Goal: Task Accomplishment & Management: Complete application form

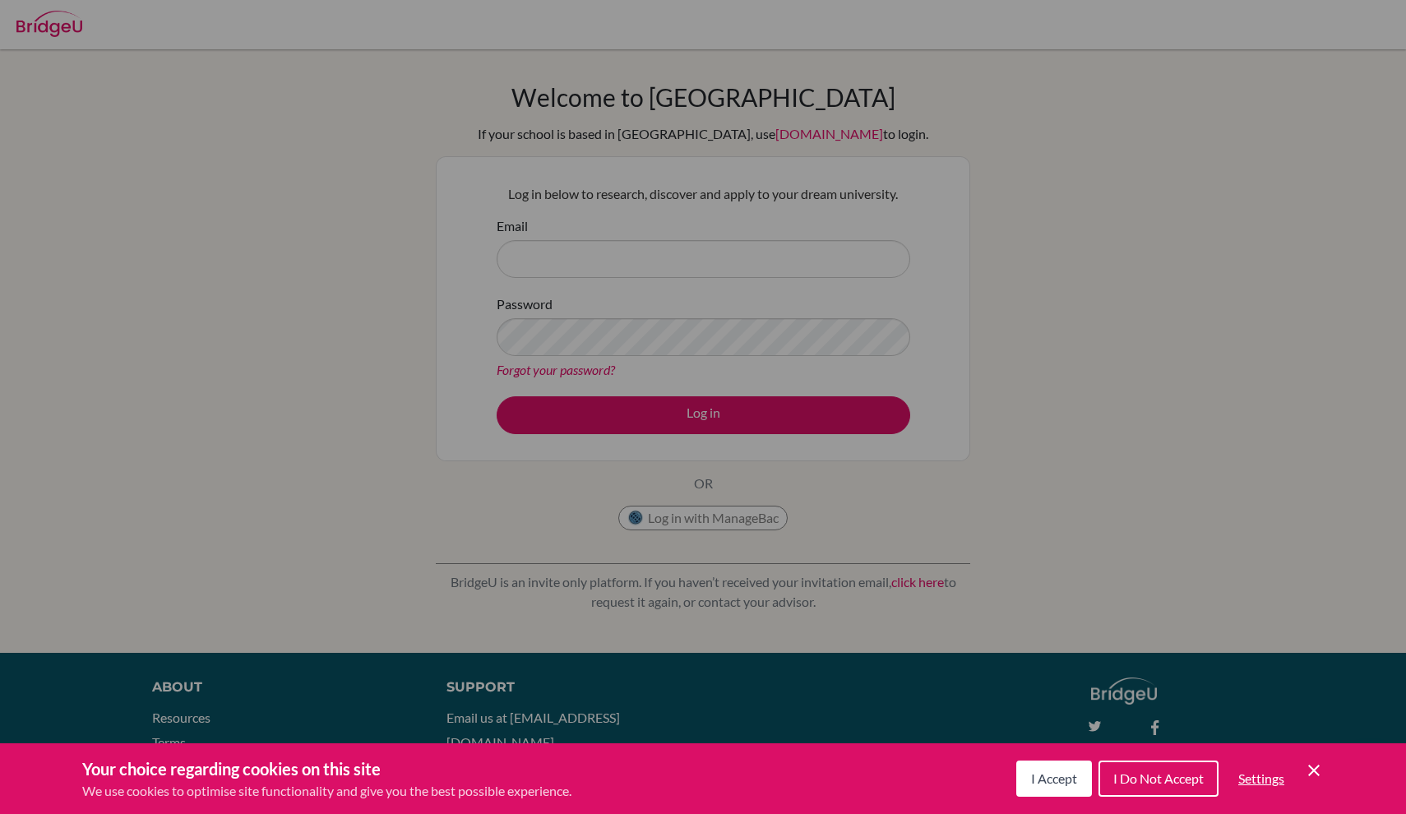
click at [620, 249] on div "Cookie Preferences" at bounding box center [703, 407] width 1406 height 814
click at [1311, 773] on icon "Save and close" at bounding box center [1314, 771] width 12 height 12
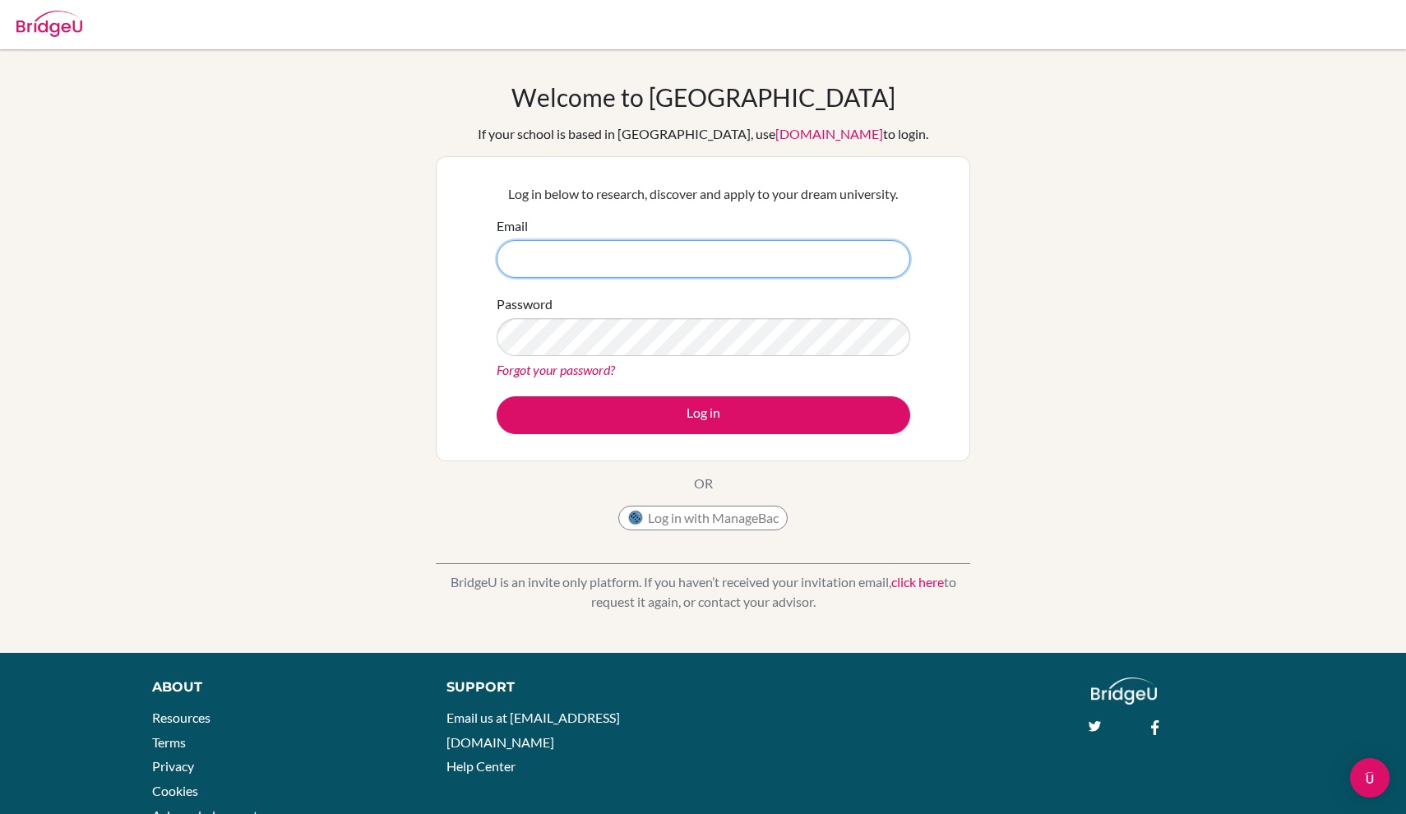
click at [728, 273] on input "Email" at bounding box center [704, 259] width 414 height 38
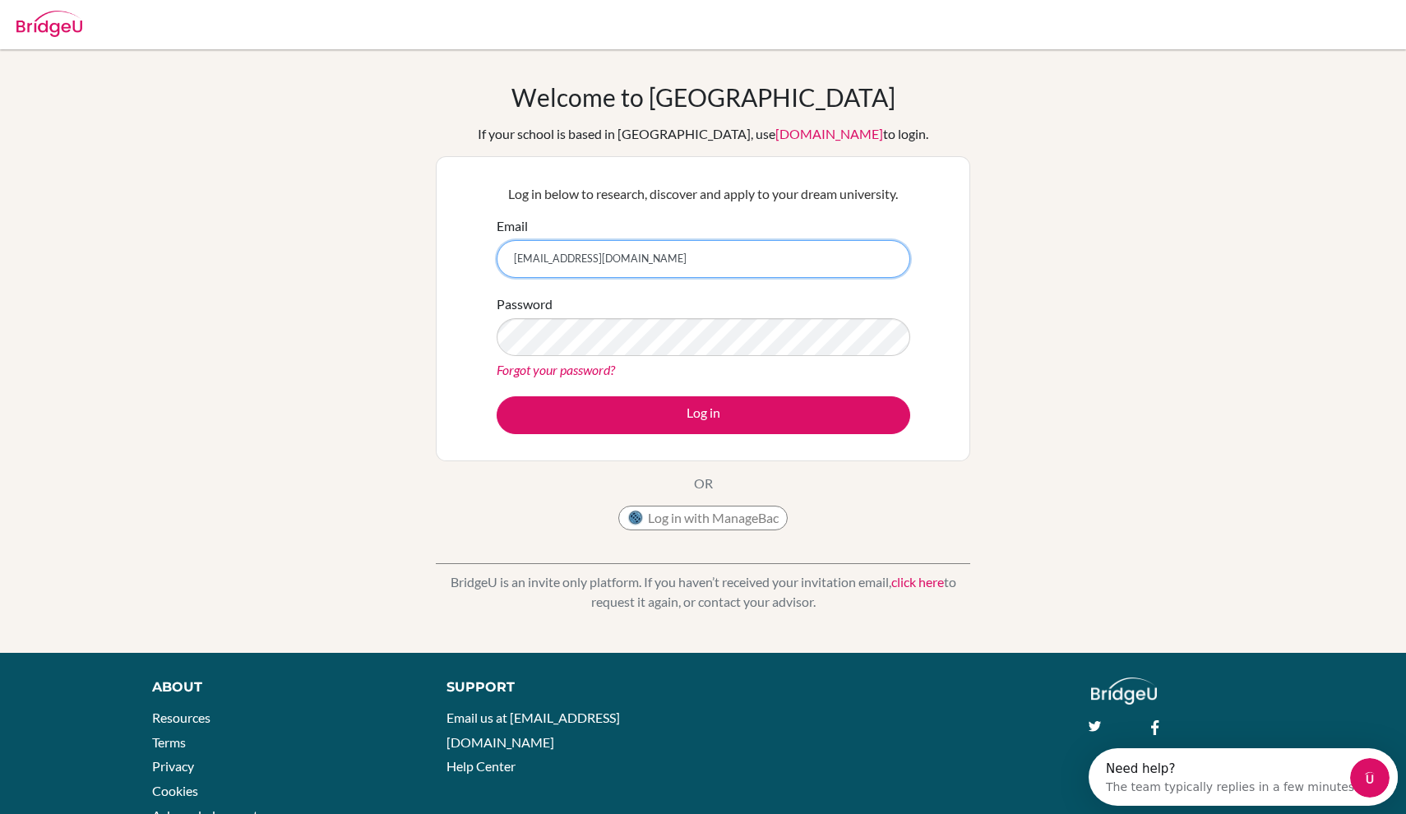
type input "[EMAIL_ADDRESS][DOMAIN_NAME]"
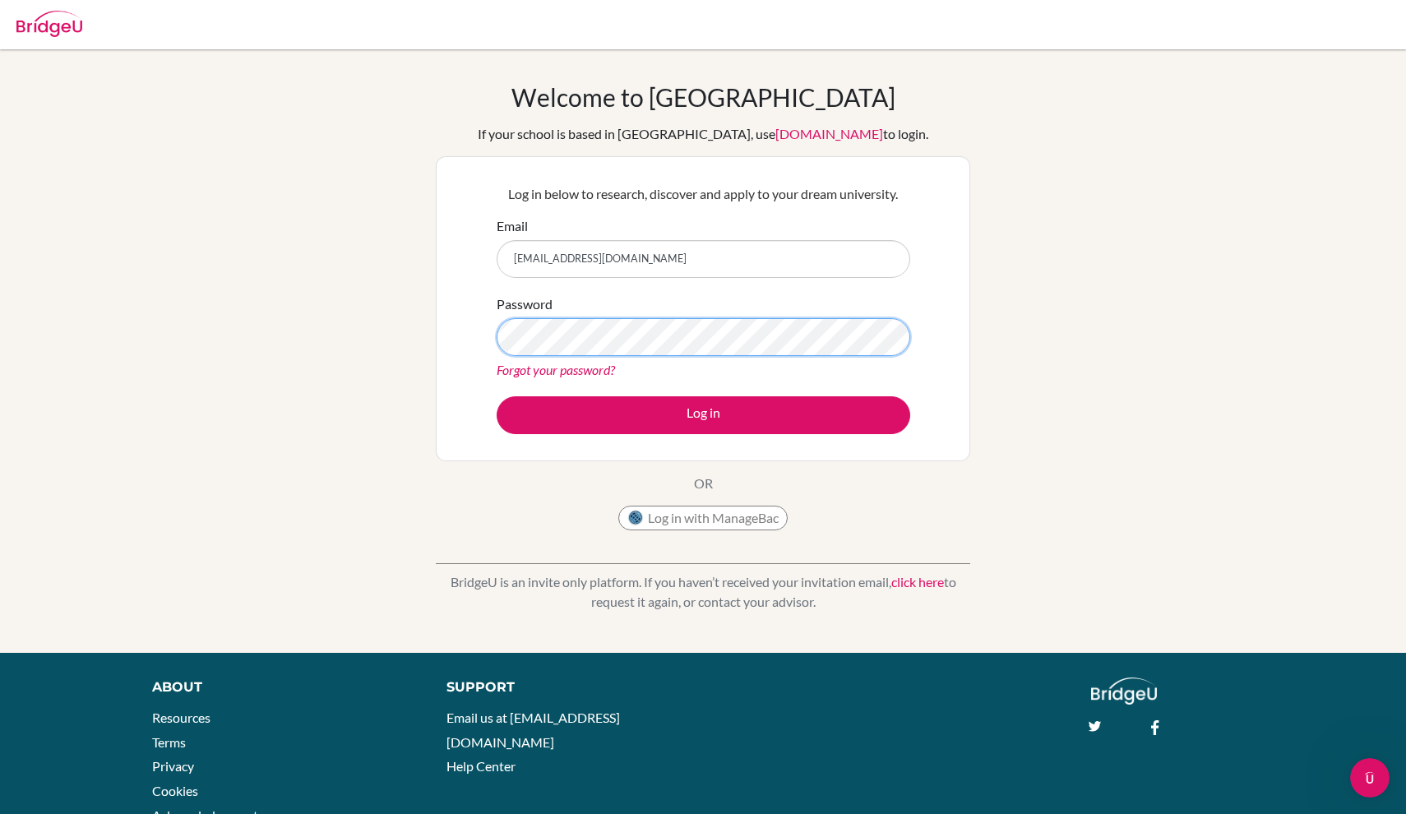
click at [703, 414] on button "Log in" at bounding box center [704, 415] width 414 height 38
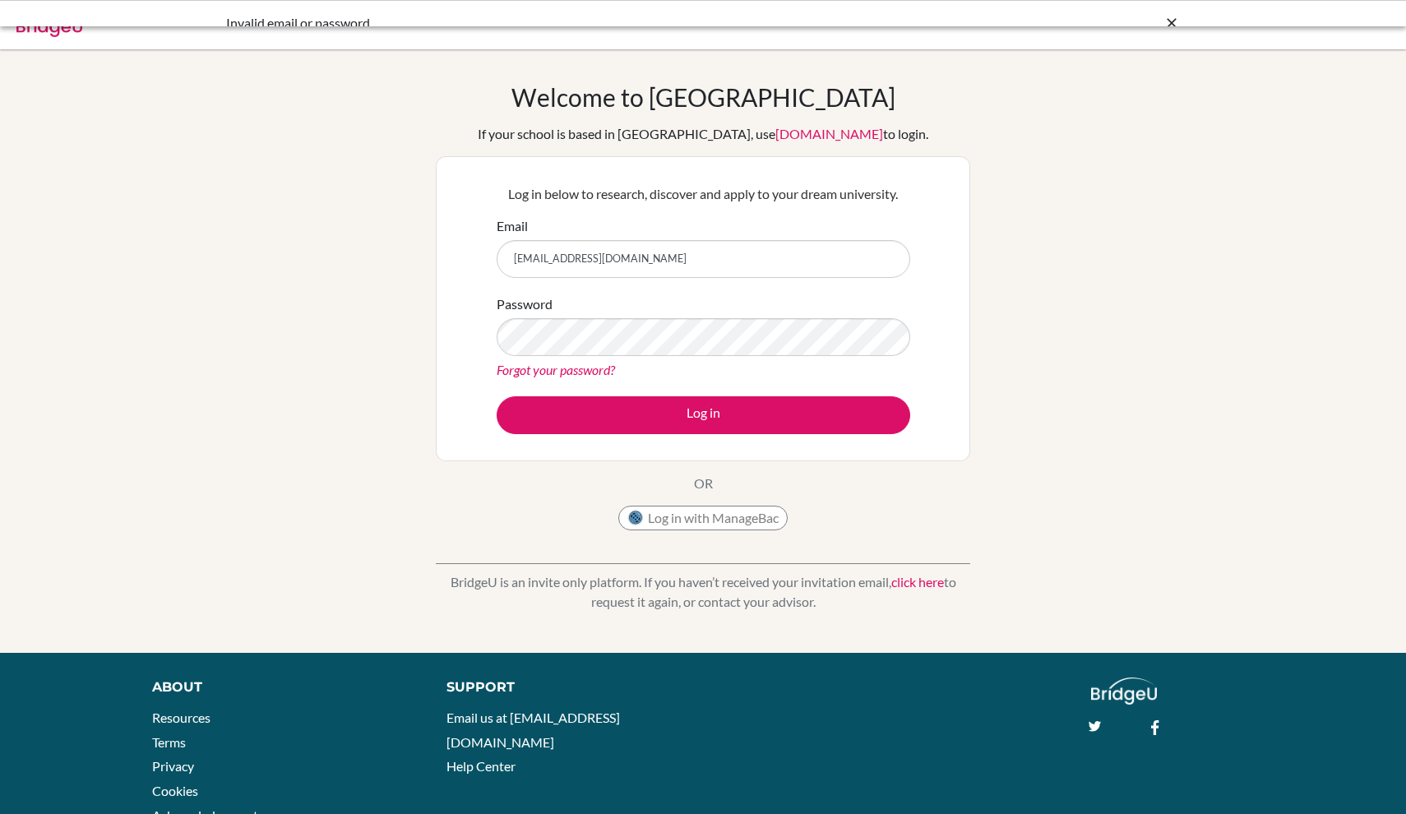
click at [661, 412] on button "Log in" at bounding box center [704, 415] width 414 height 38
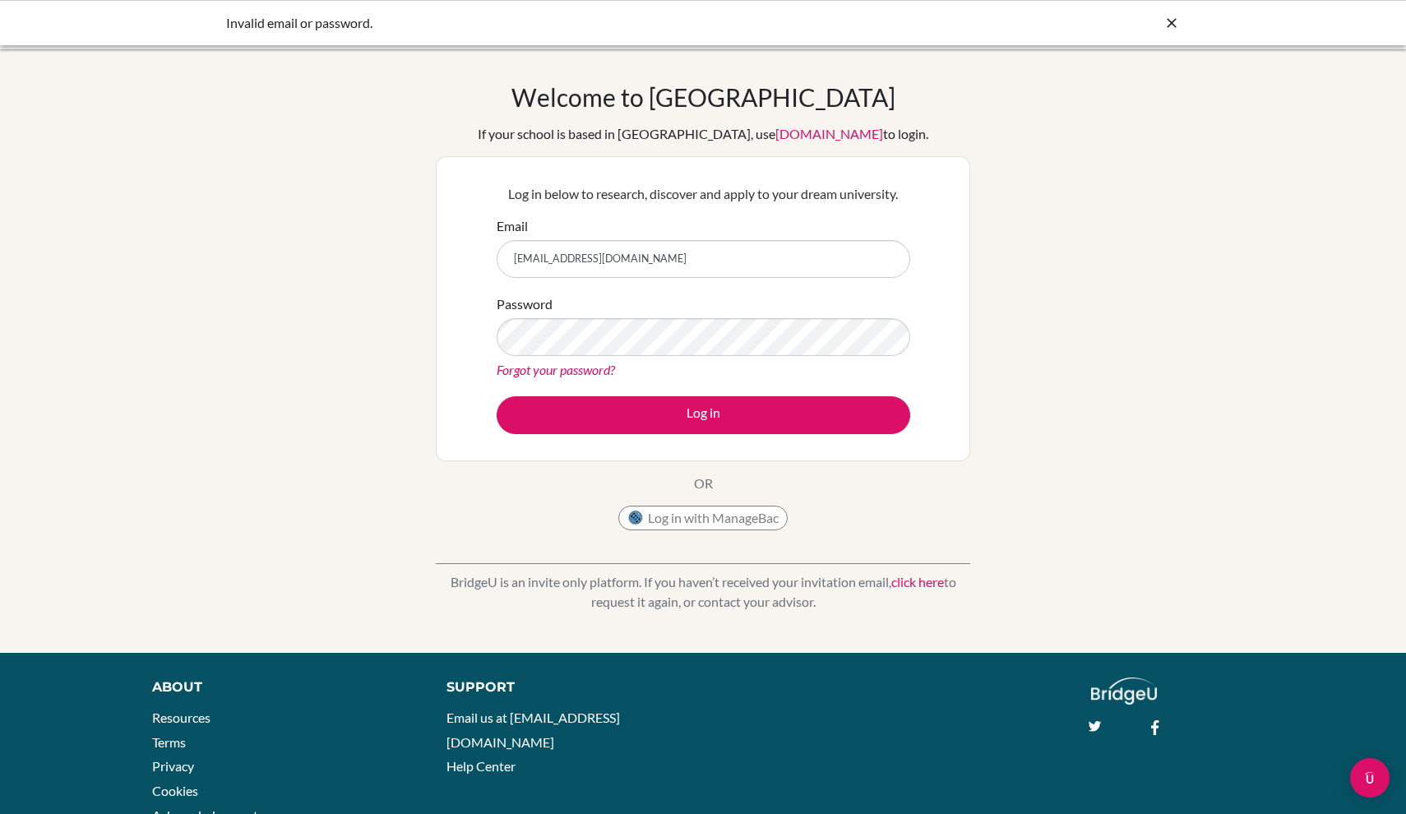
click at [959, 321] on div "Log in below to research, discover and apply to your dream university. Email [E…" at bounding box center [703, 308] width 534 height 305
click at [704, 513] on button "Log in with ManageBac" at bounding box center [702, 518] width 169 height 25
